Goal: Transaction & Acquisition: Purchase product/service

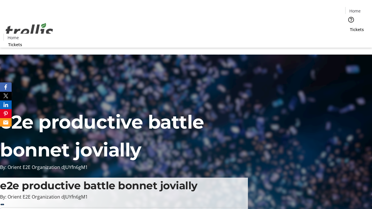
click at [350, 26] on span "Tickets" at bounding box center [357, 29] width 14 height 6
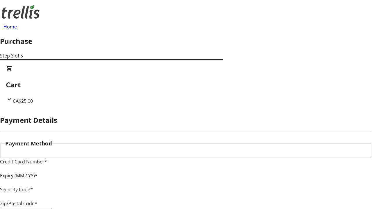
type input "V1Y 0C2"
